Goal: Information Seeking & Learning: Check status

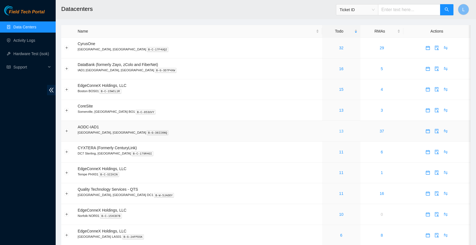
click at [339, 131] on link "13" at bounding box center [341, 131] width 4 height 4
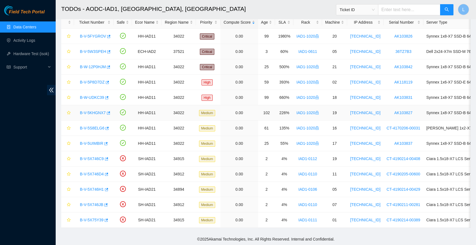
scroll to position [35, 0]
click at [98, 187] on link "B-V-5X746H1" at bounding box center [92, 189] width 24 height 4
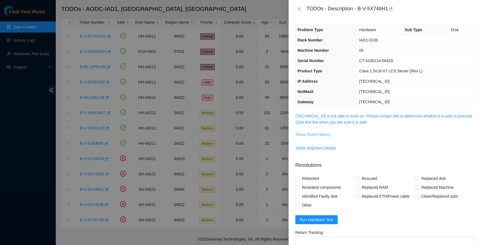
click at [325, 132] on span "Show Ticket History" at bounding box center [313, 134] width 34 height 6
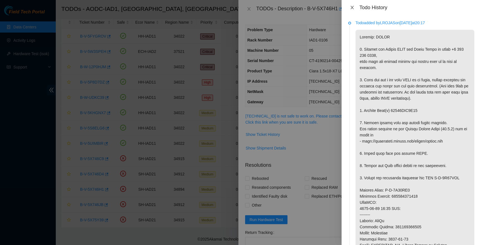
drag, startPoint x: 353, startPoint y: 9, endPoint x: 330, endPoint y: 10, distance: 22.9
click at [353, 9] on icon "close" at bounding box center [352, 7] width 4 height 4
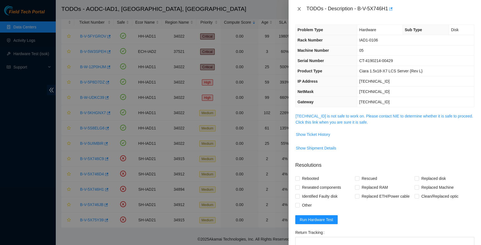
click at [301, 8] on icon "close" at bounding box center [299, 9] width 4 height 4
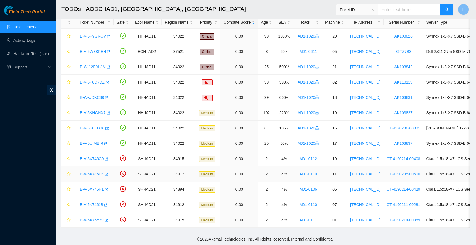
click at [95, 172] on link "B-V-5X746D4" at bounding box center [92, 174] width 24 height 4
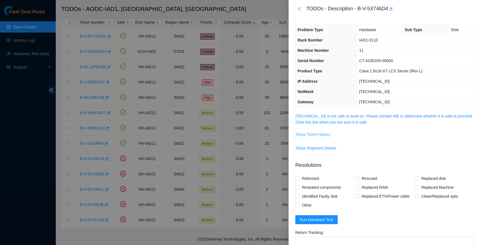
click at [327, 137] on span "Show Ticket History" at bounding box center [313, 134] width 34 height 6
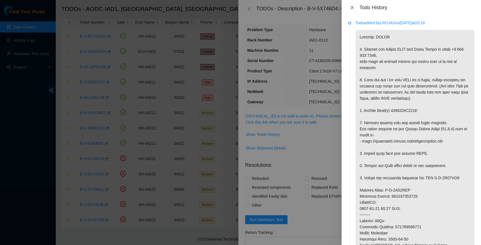
click at [353, 5] on icon "close" at bounding box center [352, 7] width 4 height 4
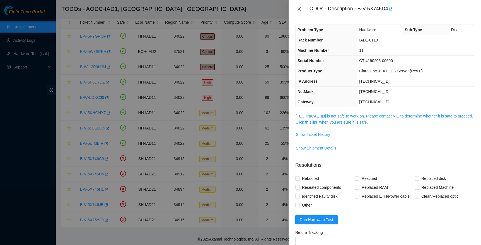
click at [298, 9] on icon "close" at bounding box center [299, 9] width 4 height 4
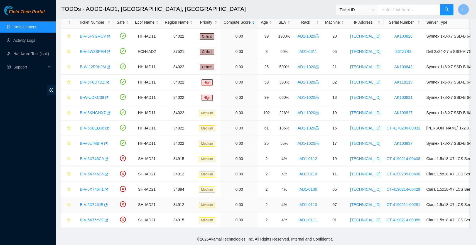
click at [98, 203] on link "B-V-5X746JB" at bounding box center [91, 205] width 23 height 4
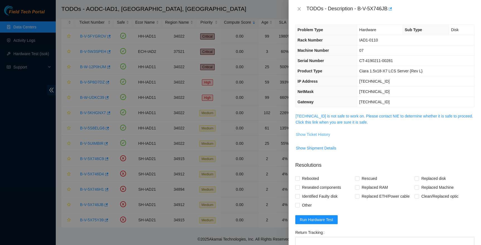
click at [316, 132] on span "Show Ticket History" at bounding box center [313, 134] width 34 height 6
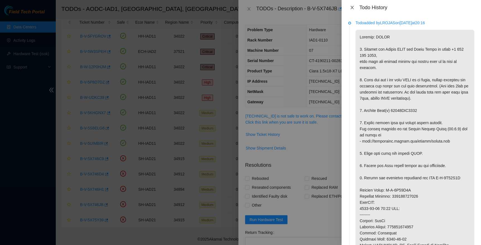
click at [353, 9] on icon "close" at bounding box center [352, 7] width 4 height 4
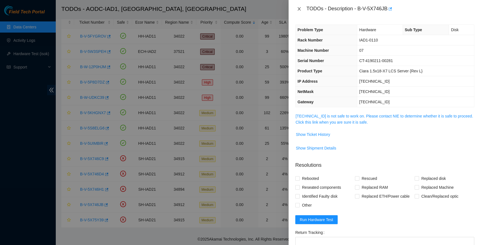
click at [302, 9] on button "Close" at bounding box center [299, 8] width 8 height 5
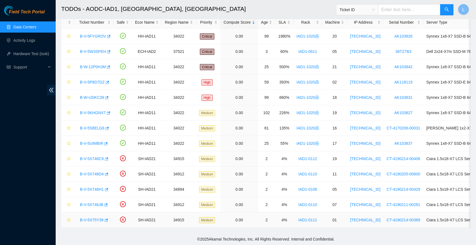
click at [94, 218] on link "B-V-5X75Y39" at bounding box center [92, 220] width 24 height 4
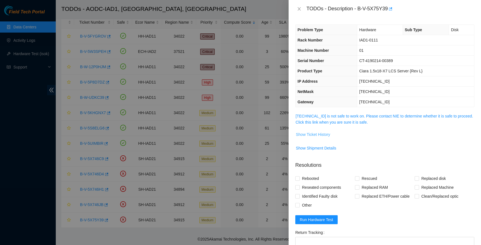
click at [321, 134] on span "Show Ticket History" at bounding box center [313, 134] width 34 height 6
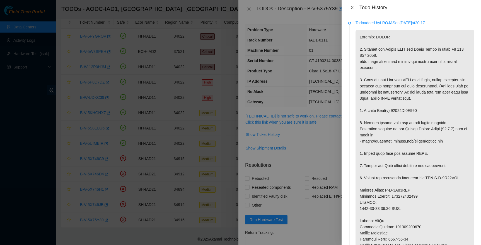
click at [348, 8] on button "Close" at bounding box center [352, 7] width 8 height 5
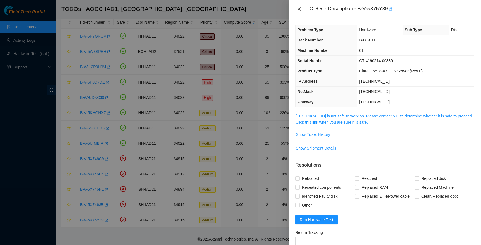
click at [298, 8] on icon "close" at bounding box center [299, 9] width 4 height 4
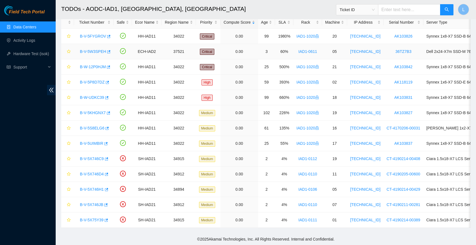
click at [92, 49] on link "B-V-5W3SPEH" at bounding box center [93, 51] width 26 height 4
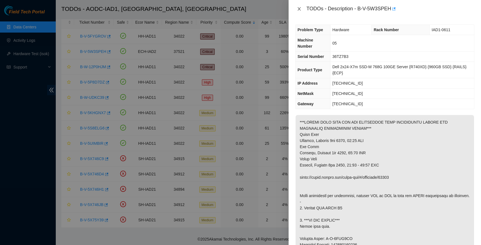
click at [299, 8] on icon "close" at bounding box center [298, 8] width 3 height 3
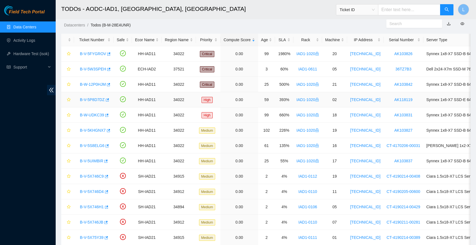
scroll to position [12, 0]
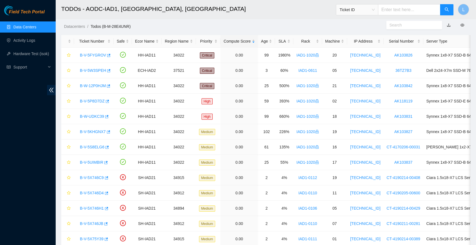
click at [17, 28] on link "Data Centers" at bounding box center [24, 27] width 23 height 4
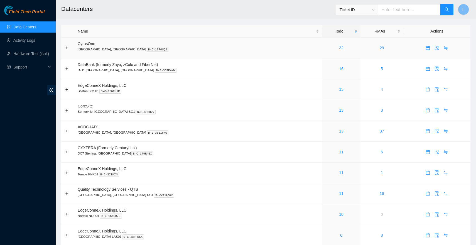
click at [325, 46] on div "32" at bounding box center [341, 48] width 32 height 6
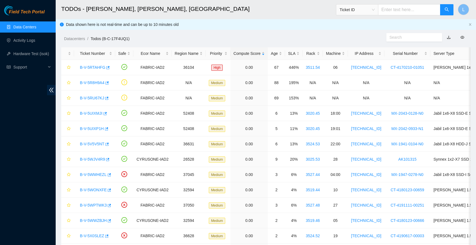
click at [34, 29] on link "Data Centers" at bounding box center [24, 27] width 23 height 4
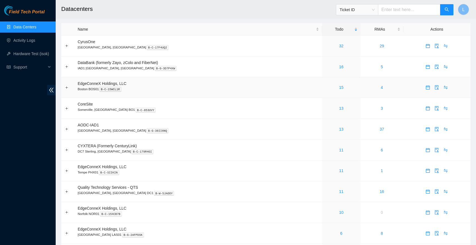
scroll to position [3, 0]
click at [325, 66] on div "16" at bounding box center [341, 66] width 32 height 6
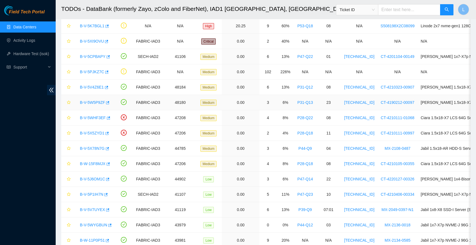
scroll to position [37, 0]
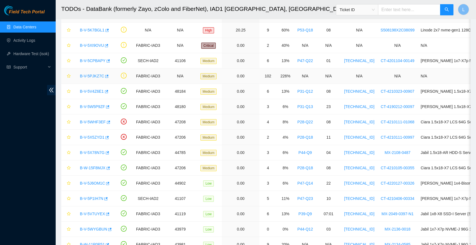
click at [101, 75] on link "B-V-5PJKZ7C" at bounding box center [92, 76] width 24 height 4
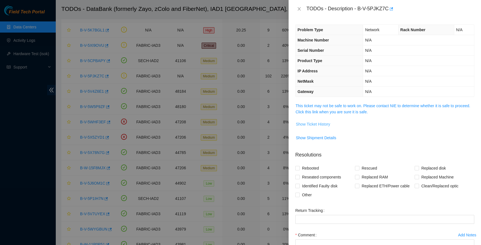
click at [319, 127] on span "Show Ticket History" at bounding box center [313, 124] width 34 height 6
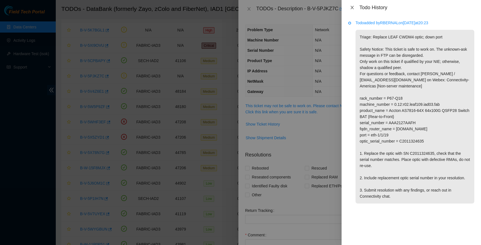
click at [353, 8] on icon "close" at bounding box center [352, 7] width 4 height 4
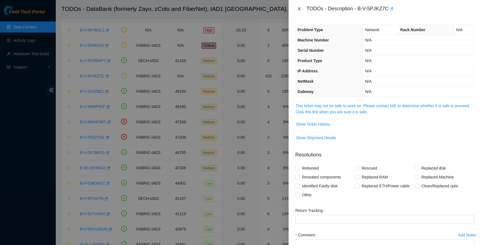
click at [298, 9] on icon "close" at bounding box center [298, 8] width 3 height 3
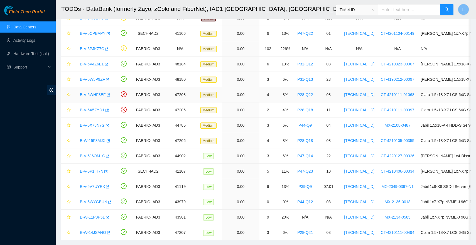
scroll to position [81, 0]
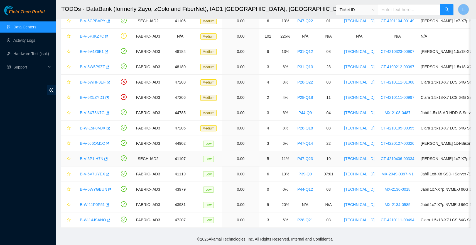
click at [97, 157] on link "B-V-5P1IH7N" at bounding box center [91, 159] width 23 height 4
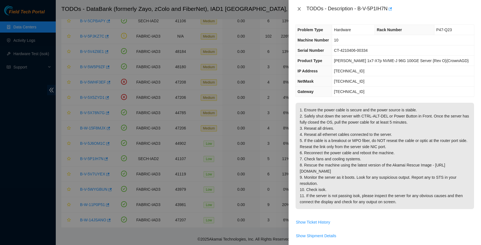
click at [299, 10] on icon "close" at bounding box center [299, 9] width 4 height 4
